Goal: Entertainment & Leisure: Consume media (video, audio)

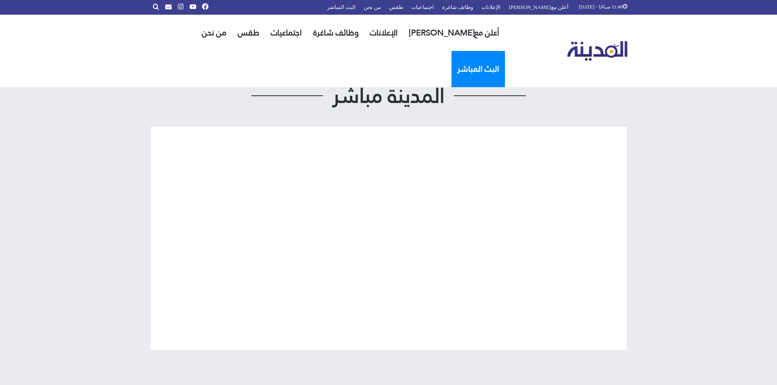
click at [451, 51] on link "البث المباشر" at bounding box center [477, 69] width 53 height 36
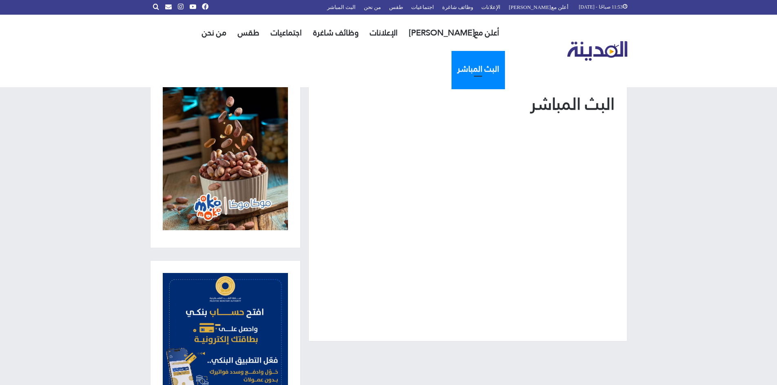
click at [591, 41] on img "القائمة الرئيسية" at bounding box center [597, 51] width 60 height 20
